Goal: Information Seeking & Learning: Learn about a topic

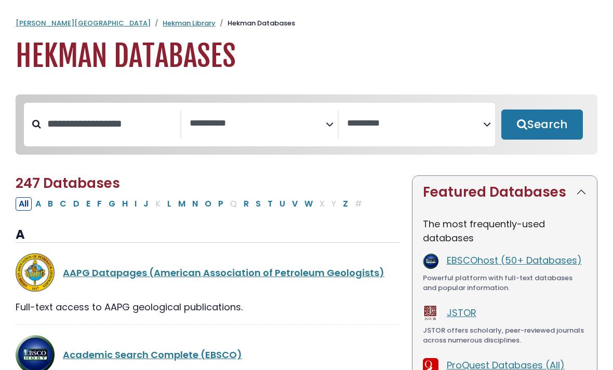
select select "Database Subject Filter"
select select "Database Vendors Filter"
click at [309, 120] on textarea "Search" at bounding box center [258, 123] width 136 height 11
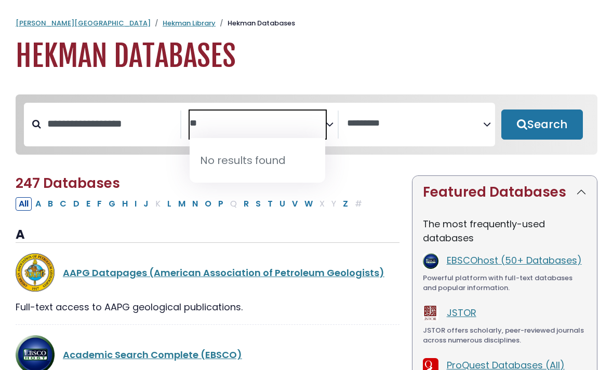
type textarea "*"
type textarea "***"
select select "*****"
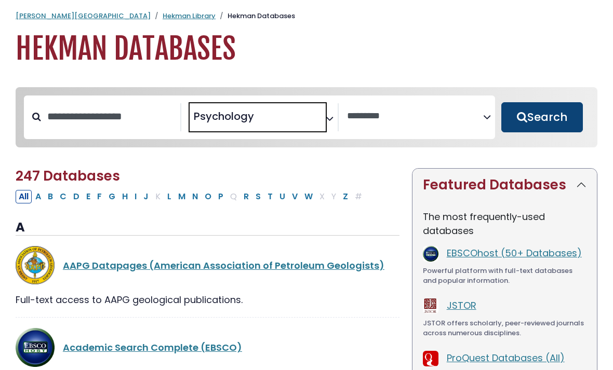
click at [542, 118] on button "Search" at bounding box center [542, 118] width 82 height 30
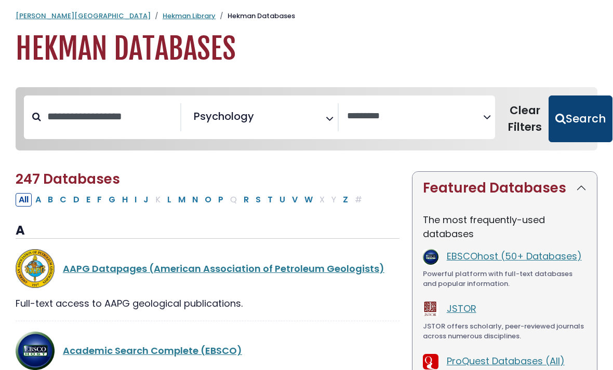
select select "Database Vendors Filter"
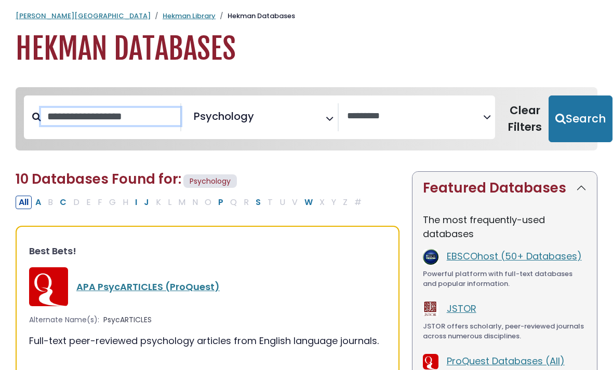
click at [154, 118] on input "Search database by title or keyword" at bounding box center [110, 116] width 139 height 17
click at [513, 318] on div "JSTOR JSTOR offers scholarly, peer-reviewed journals across numerous discipline…" at bounding box center [505, 322] width 164 height 40
click at [459, 304] on link "JSTOR" at bounding box center [462, 308] width 30 height 13
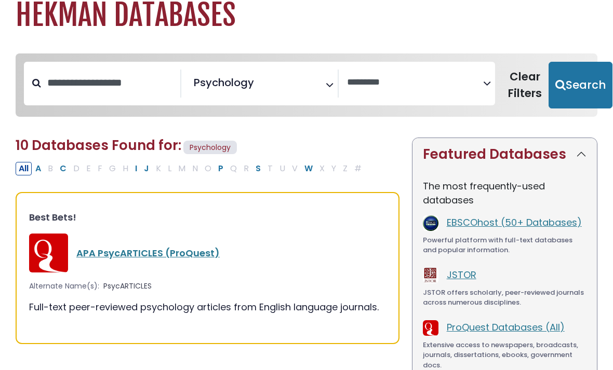
scroll to position [41, 0]
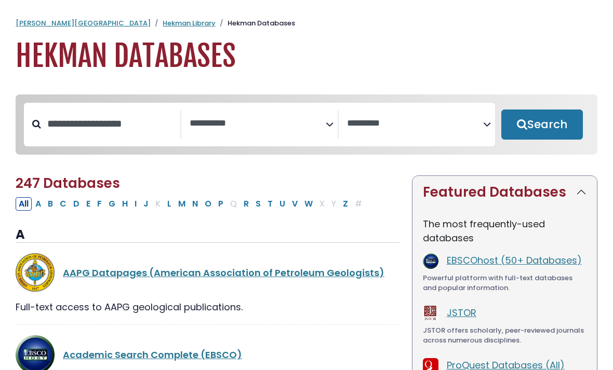
select select "Database Subject Filter"
select select "Database Vendors Filter"
click at [484, 269] on div "EBSCOhost (50+ Databases)" at bounding box center [517, 261] width 140 height 16
click at [461, 282] on div "Powerful platform with full-text databases and popular information." at bounding box center [505, 283] width 164 height 20
click at [438, 261] on img at bounding box center [431, 261] width 16 height 16
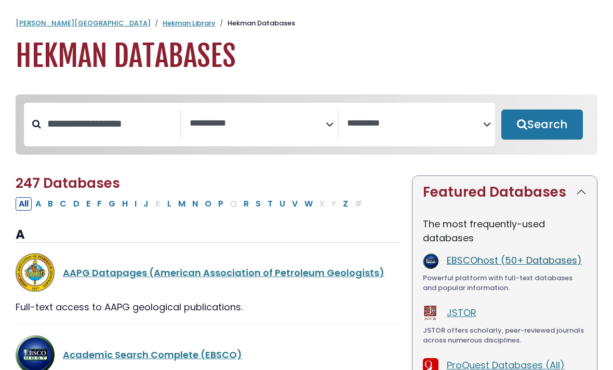
click at [495, 264] on link "EBSCOhost (50+ Databases)" at bounding box center [514, 260] width 135 height 13
click at [479, 265] on link "EBSCOhost (50+ Databases)" at bounding box center [514, 260] width 135 height 13
select select "Database Subject Filter"
select select "Database Vendors Filter"
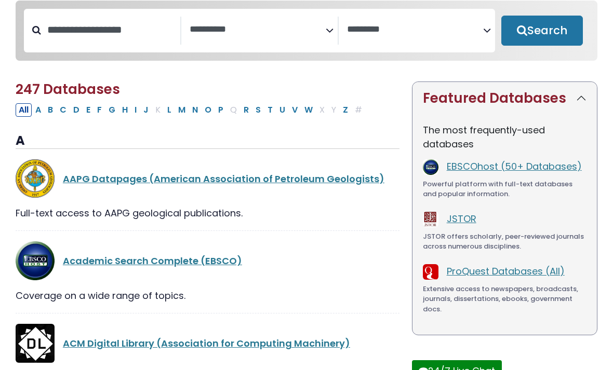
scroll to position [96, 0]
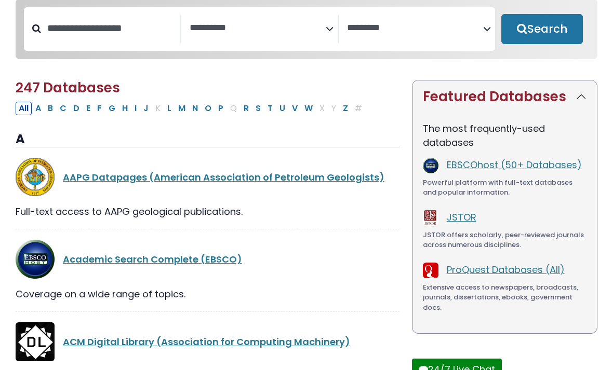
click at [523, 297] on div "Extensive access to newspapers, broadcasts, journals, dissertations, ebooks, go…" at bounding box center [505, 297] width 164 height 31
click at [431, 269] on img at bounding box center [431, 271] width 16 height 16
click at [476, 268] on link "ProQuest Databases (All)" at bounding box center [506, 269] width 118 height 13
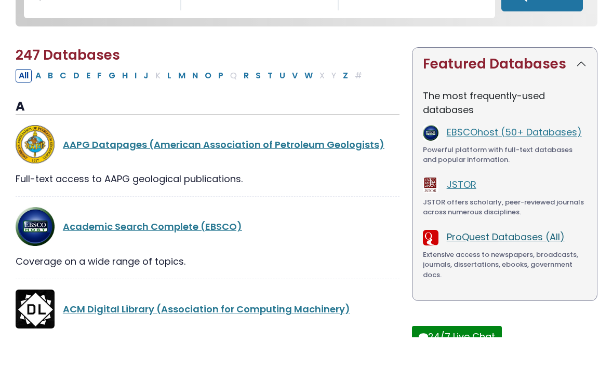
scroll to position [129, 0]
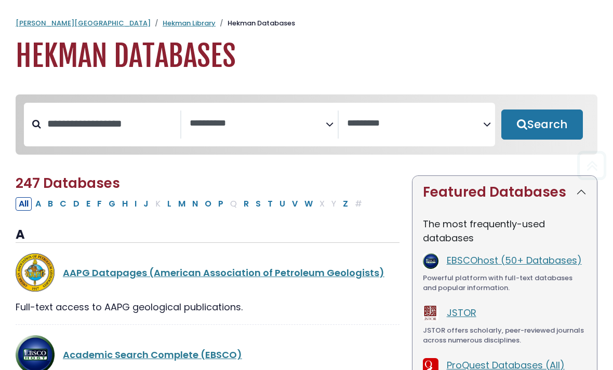
select select "Database Subject Filter"
select select "Database Vendors Filter"
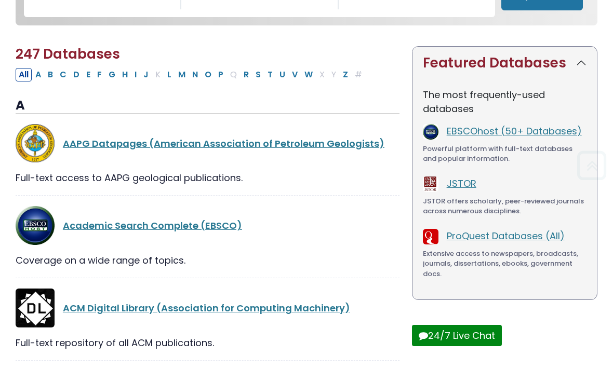
scroll to position [129, 0]
click at [576, 71] on button "Featured Databases" at bounding box center [504, 63] width 184 height 33
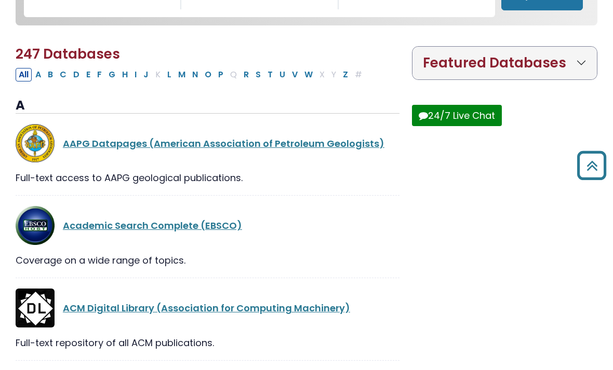
click at [582, 65] on button "Featured Databases" at bounding box center [504, 63] width 184 height 33
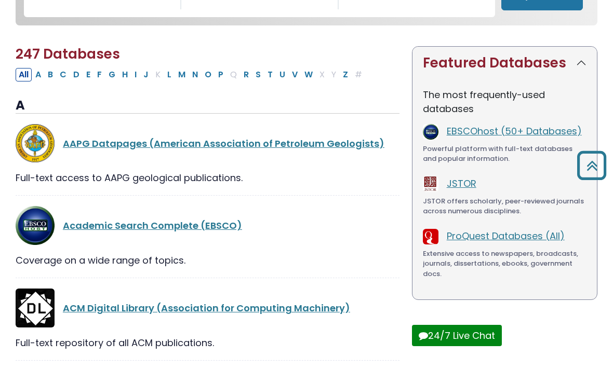
scroll to position [0, 0]
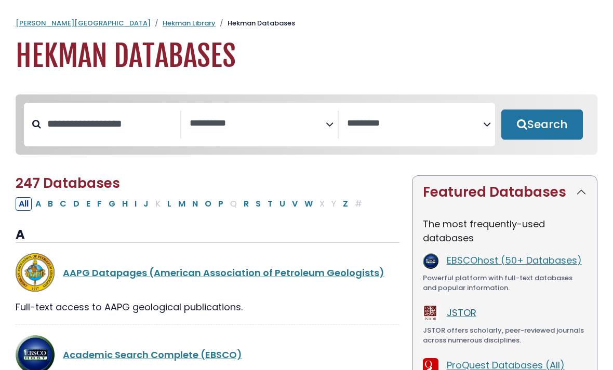
click at [460, 310] on link "JSTOR" at bounding box center [462, 312] width 30 height 13
